Goal: Task Accomplishment & Management: Manage account settings

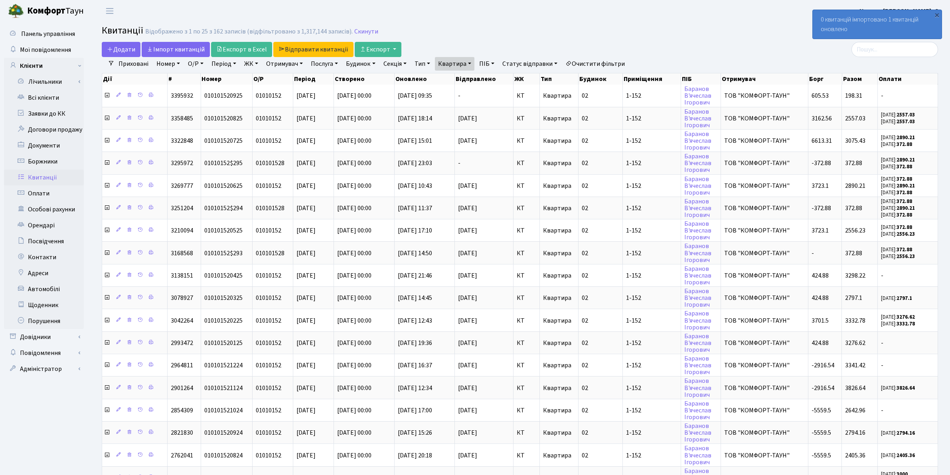
select select "25"
click at [46, 100] on link "Всі клієнти" at bounding box center [44, 98] width 80 height 16
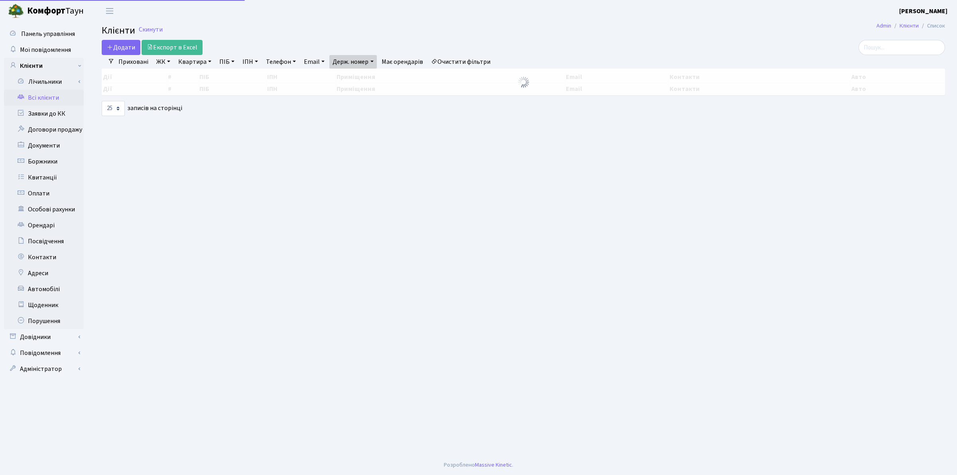
select select "25"
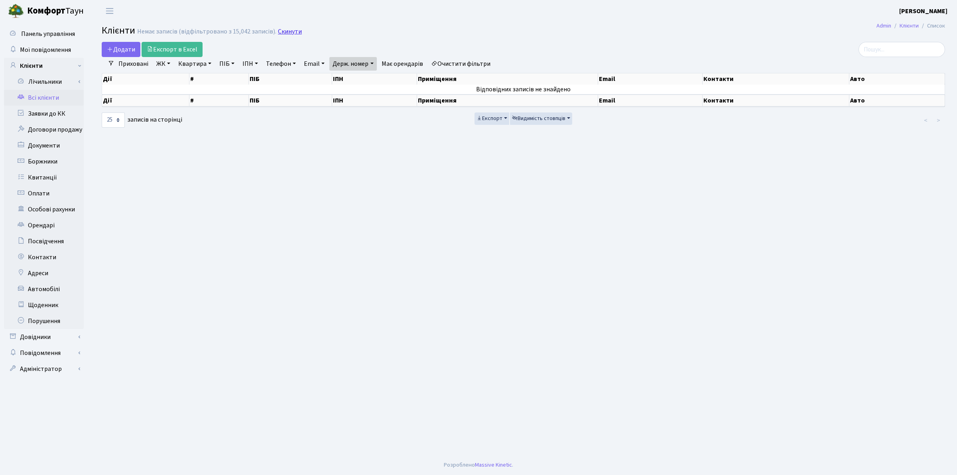
click at [288, 32] on link "Скинути" at bounding box center [290, 32] width 24 height 8
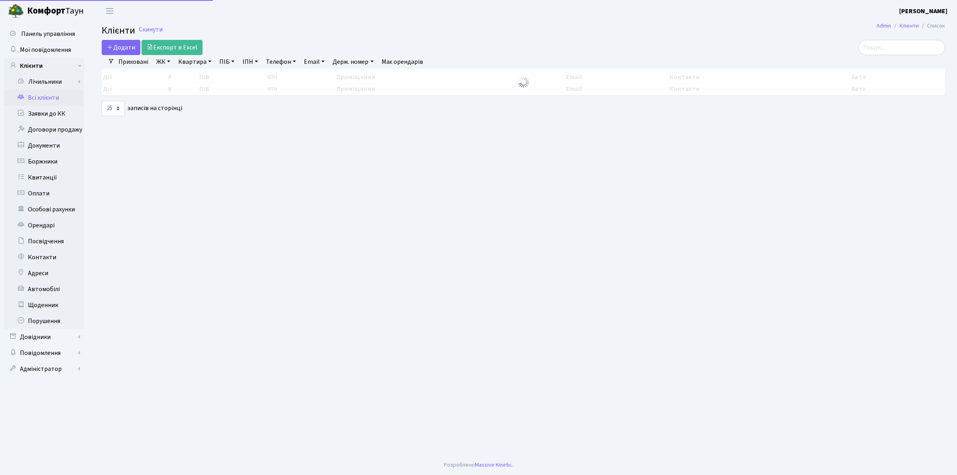
select select "25"
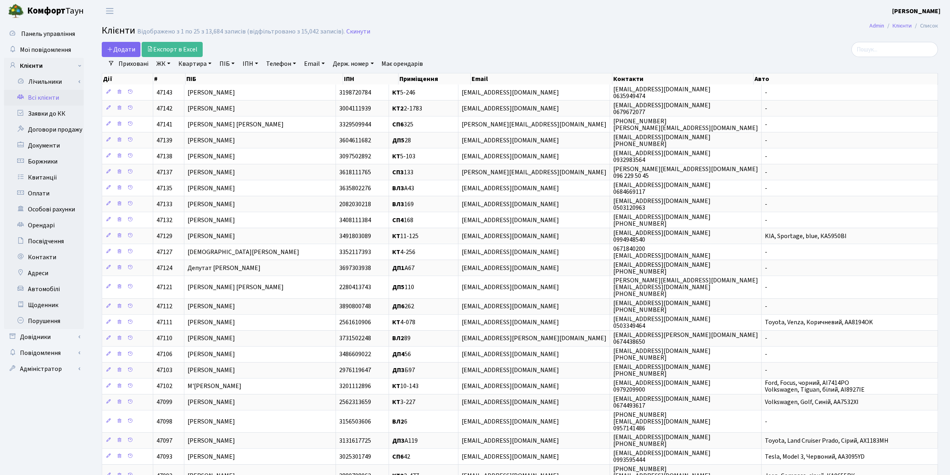
drag, startPoint x: 195, startPoint y: 64, endPoint x: 194, endPoint y: 70, distance: 6.0
click at [194, 65] on link "Квартира" at bounding box center [194, 64] width 39 height 14
click at [203, 81] on input "text" at bounding box center [198, 79] width 47 height 15
type input "349"
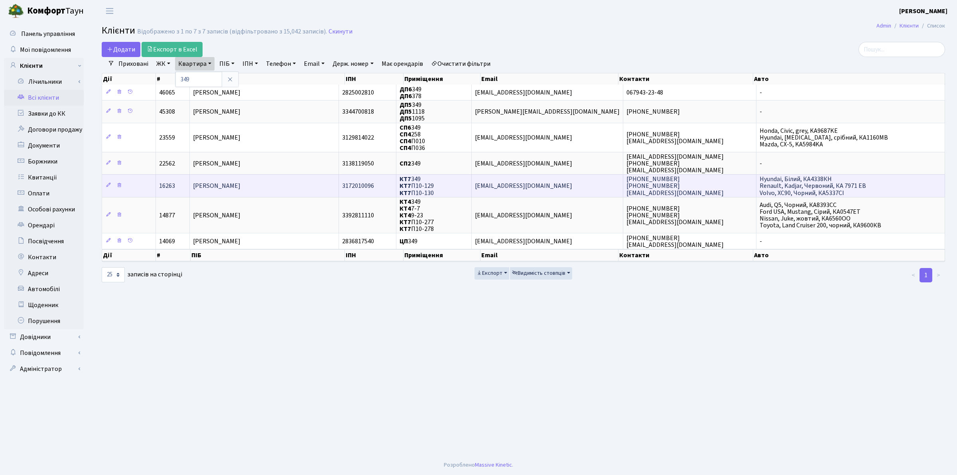
click at [220, 188] on span "Орлов Василь Петрович" at bounding box center [216, 186] width 47 height 9
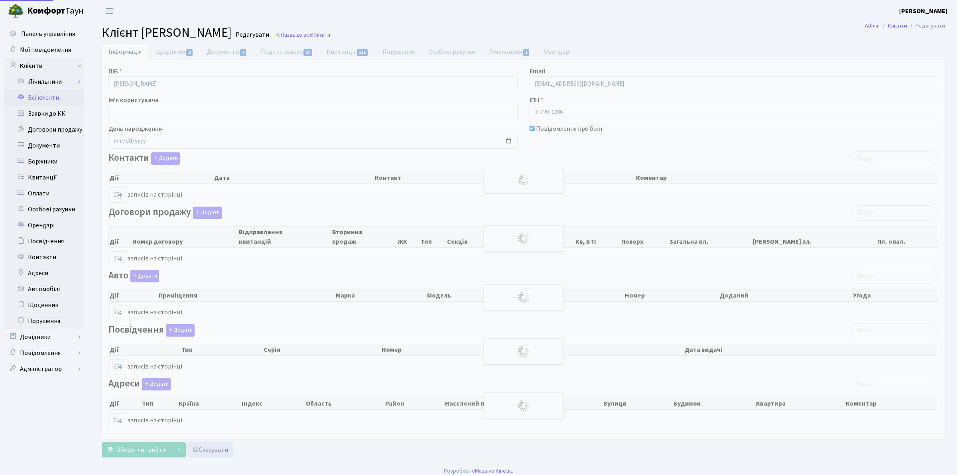
select select "25"
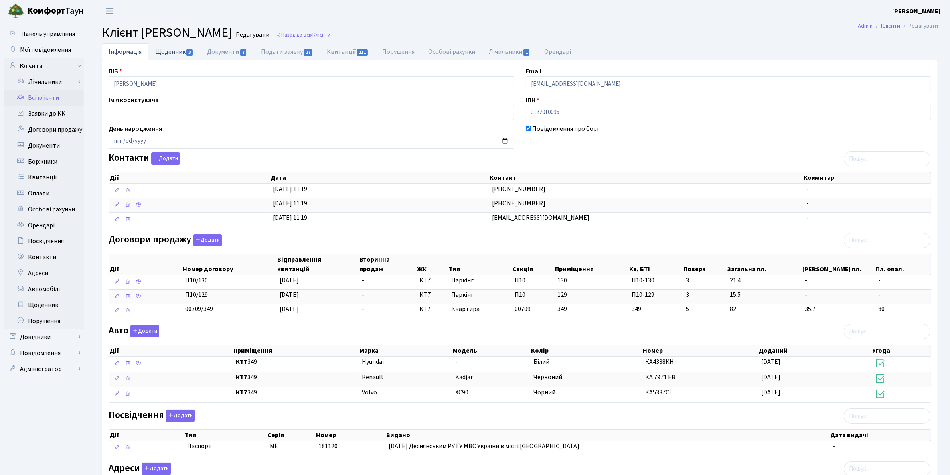
click at [177, 53] on link "Щоденник 3" at bounding box center [174, 51] width 52 height 16
select select "25"
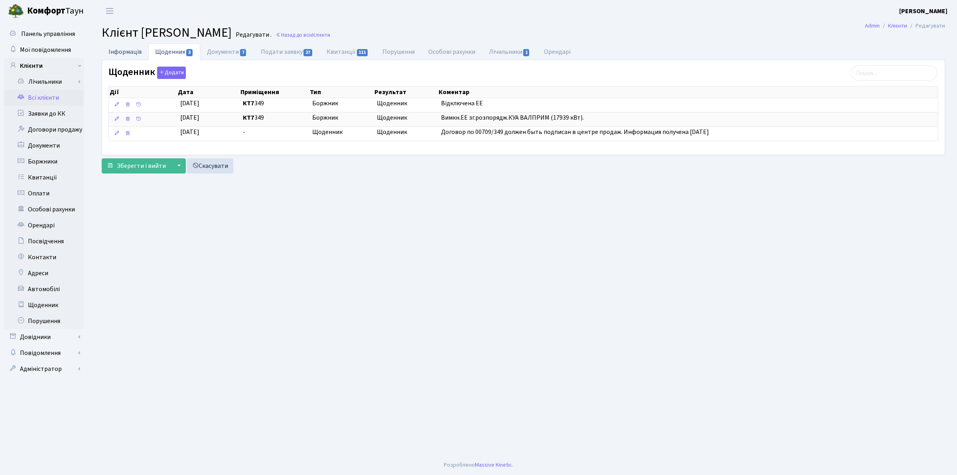
click at [126, 48] on link "Інформація" at bounding box center [125, 51] width 47 height 16
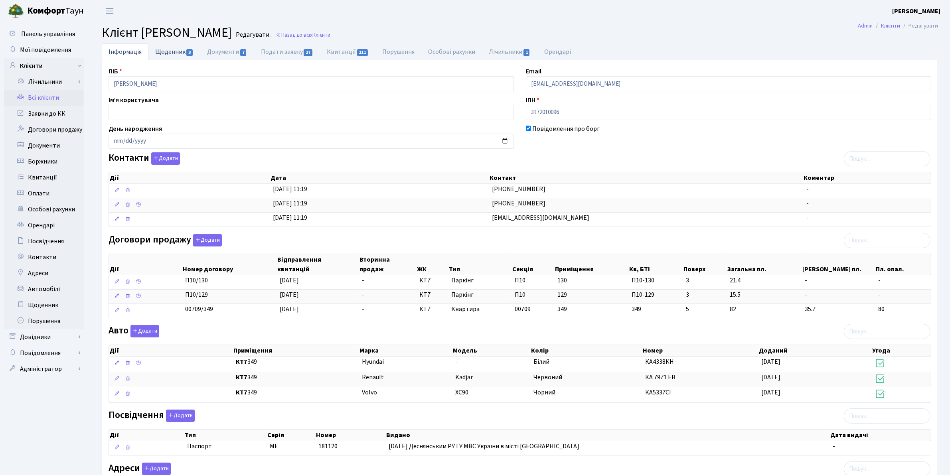
click at [174, 57] on link "Щоденник 3" at bounding box center [174, 51] width 52 height 16
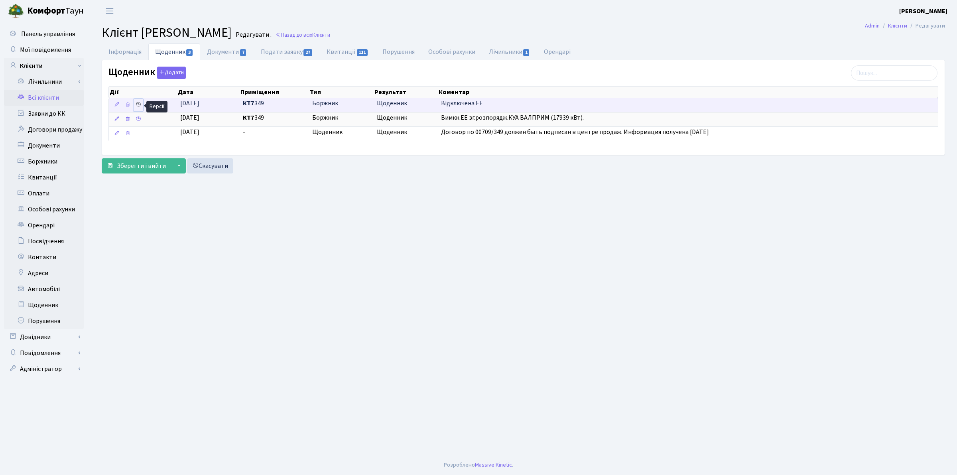
click at [138, 106] on icon at bounding box center [139, 105] width 6 height 6
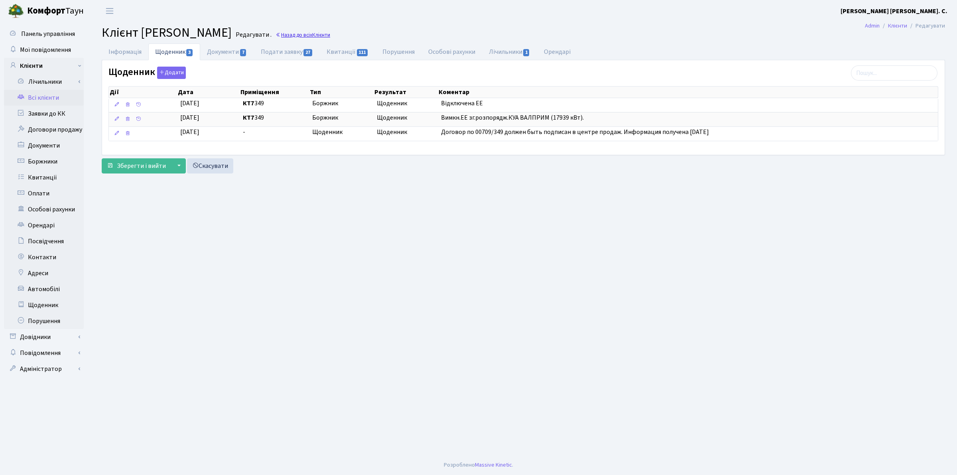
click at [330, 37] on link "Назад до всіх Клієнти" at bounding box center [303, 35] width 55 height 8
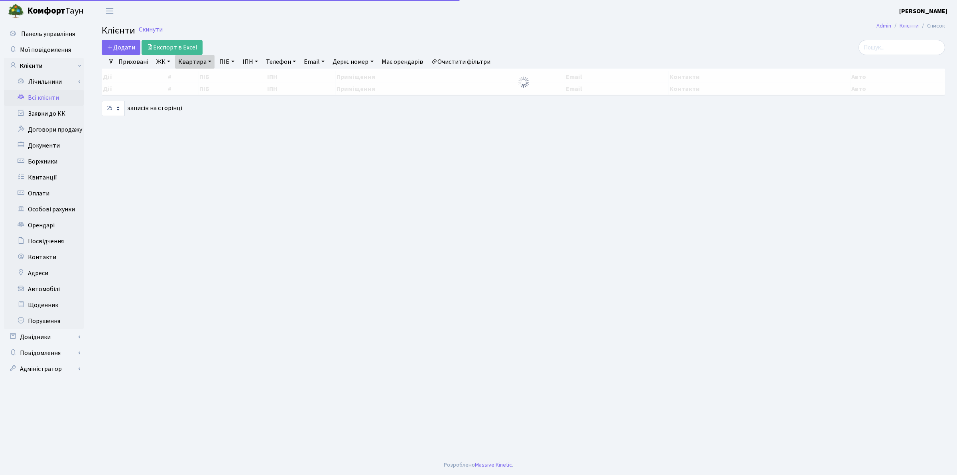
select select "25"
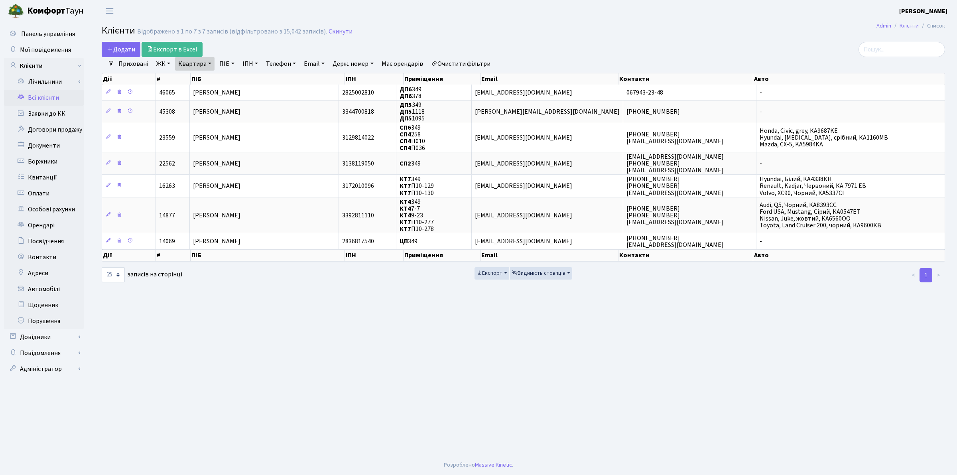
click at [206, 66] on link "Квартира" at bounding box center [194, 64] width 39 height 14
